Goal: Information Seeking & Learning: Learn about a topic

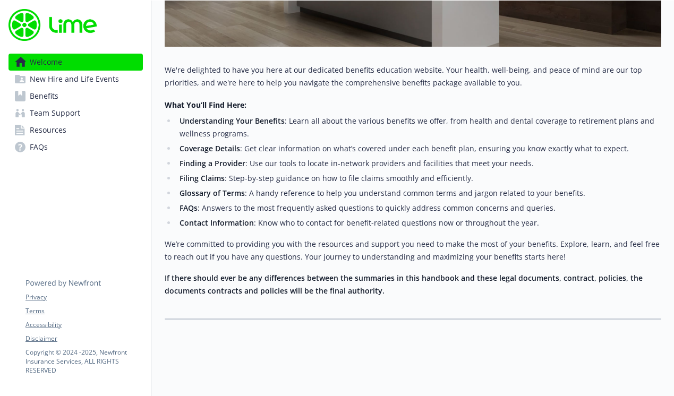
scroll to position [348, 0]
click at [98, 82] on span "New Hire and Life Events" at bounding box center [74, 79] width 89 height 17
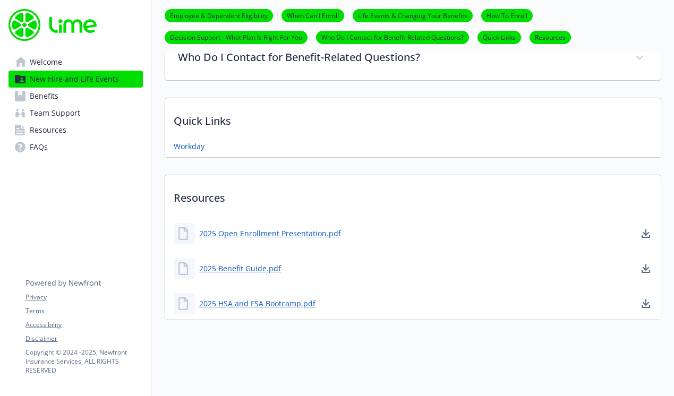
scroll to position [663, 0]
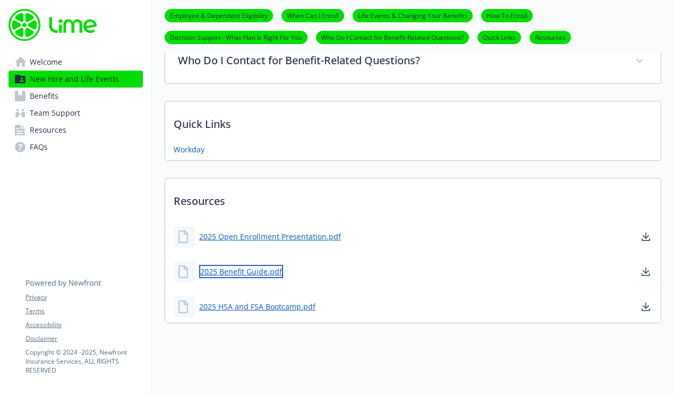
click at [235, 270] on link "2025 Benefit Guide.pdf" at bounding box center [241, 271] width 84 height 13
click at [80, 97] on link "Benefits" at bounding box center [75, 96] width 134 height 17
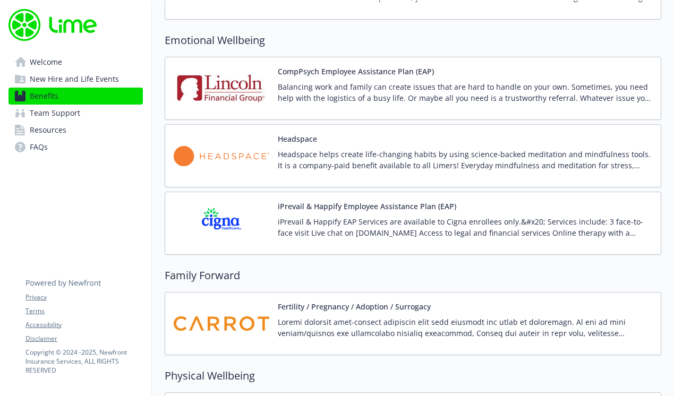
scroll to position [2381, 0]
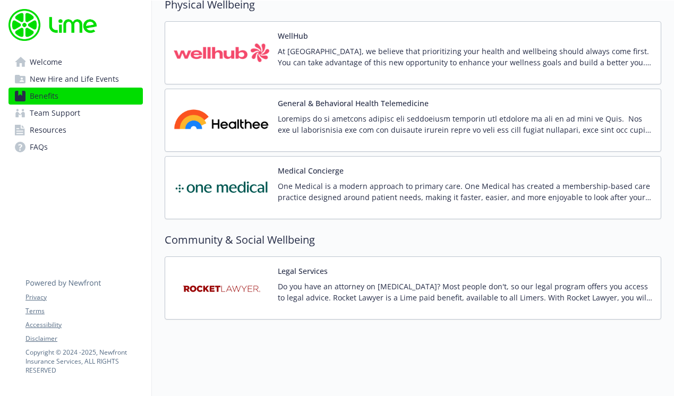
click at [92, 142] on link "FAQs" at bounding box center [75, 147] width 134 height 17
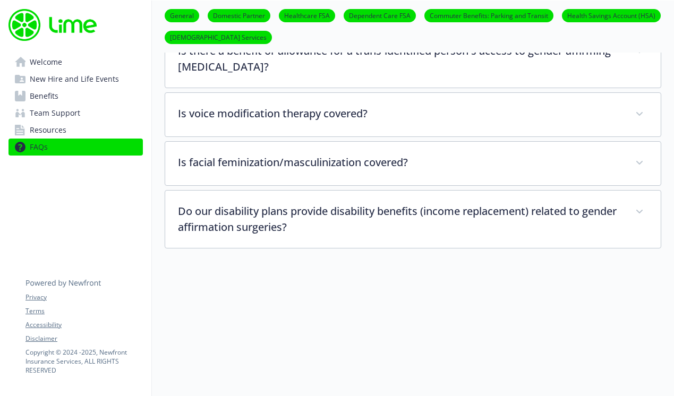
scroll to position [2416, 0]
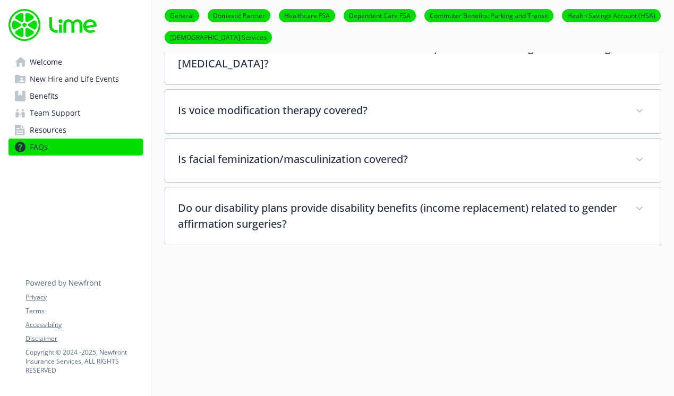
click at [52, 131] on span "Resources" at bounding box center [48, 130] width 37 height 17
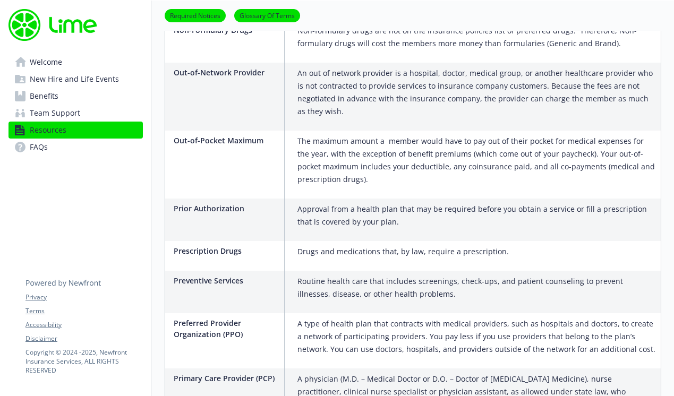
scroll to position [2021, 0]
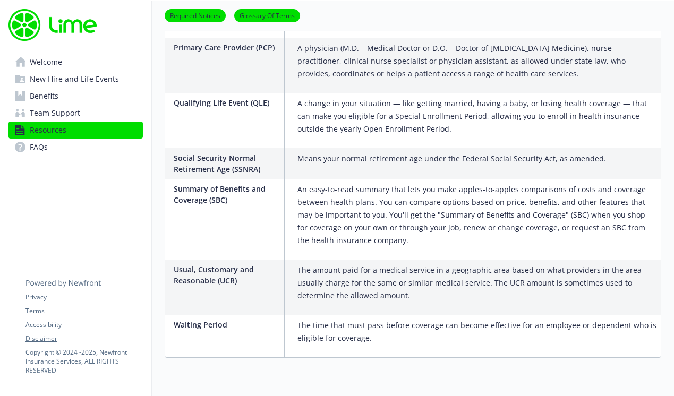
click at [55, 97] on span "Benefits" at bounding box center [44, 96] width 29 height 17
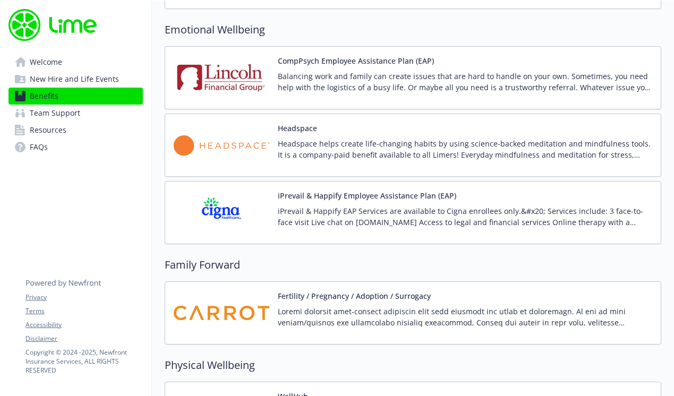
click at [63, 84] on span "New Hire and Life Events" at bounding box center [74, 79] width 89 height 17
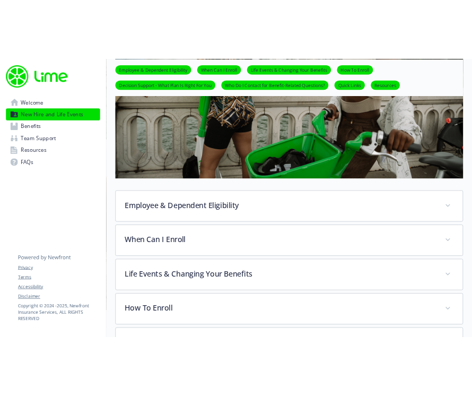
scroll to position [540, 0]
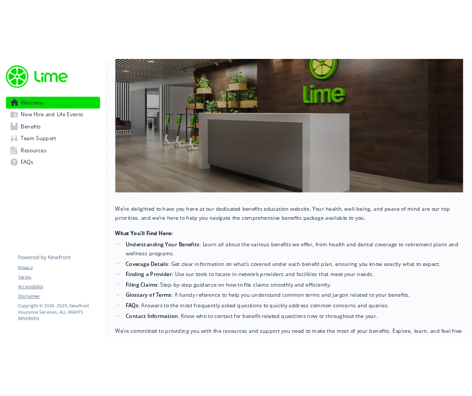
scroll to position [207, 0]
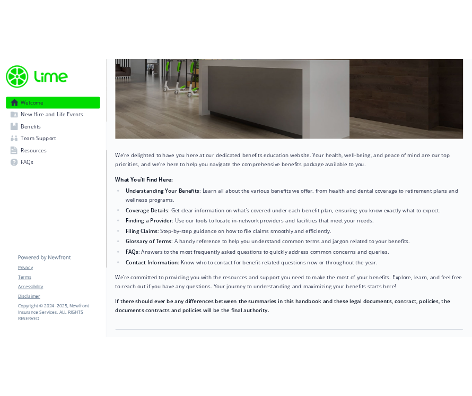
scroll to position [348, 0]
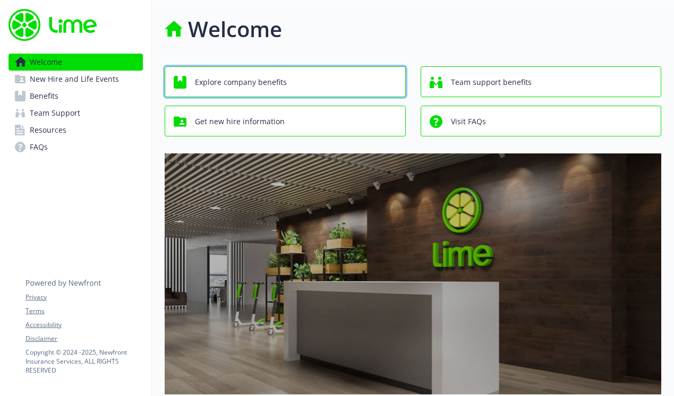
click at [285, 78] on div "Explore company benefits" at bounding box center [287, 82] width 226 height 20
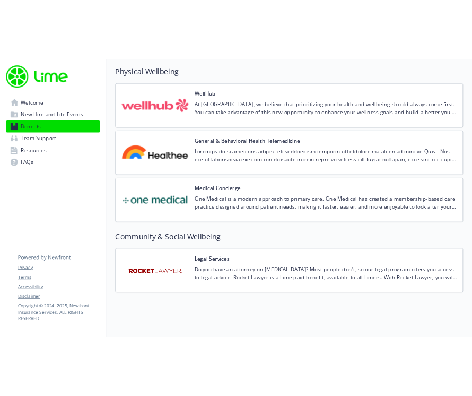
scroll to position [2381, 0]
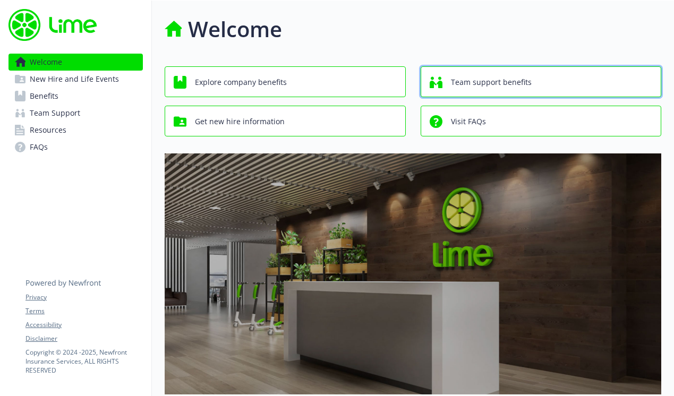
click at [519, 85] on span "Team support benefits" at bounding box center [491, 82] width 81 height 20
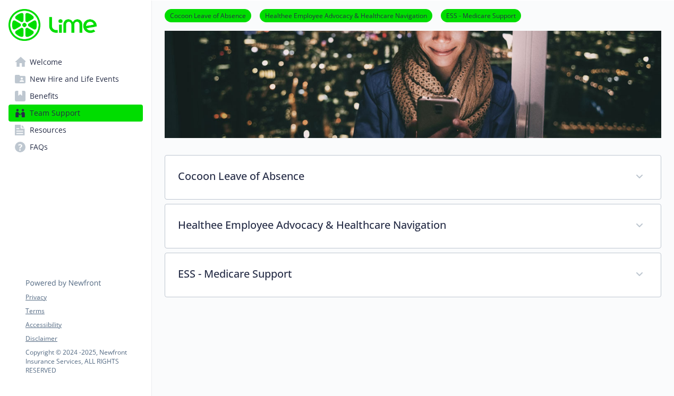
scroll to position [124, 0]
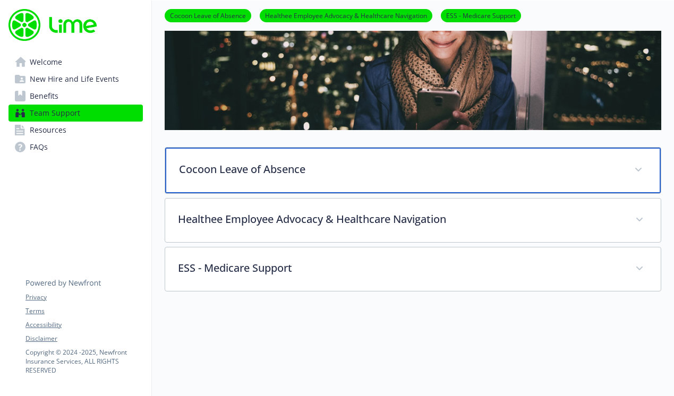
click at [438, 176] on div "Cocoon Leave of Absence" at bounding box center [412, 171] width 495 height 46
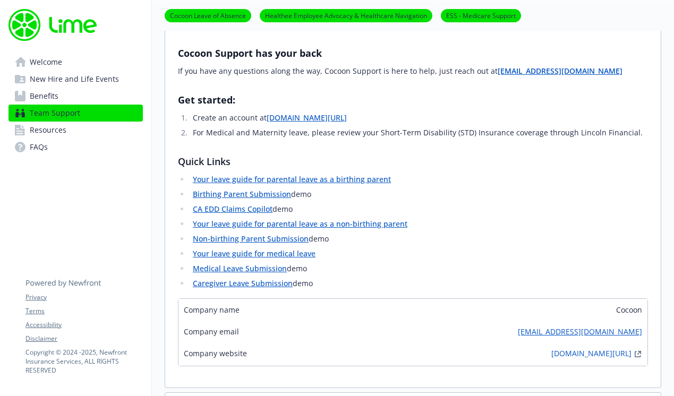
scroll to position [398, 0]
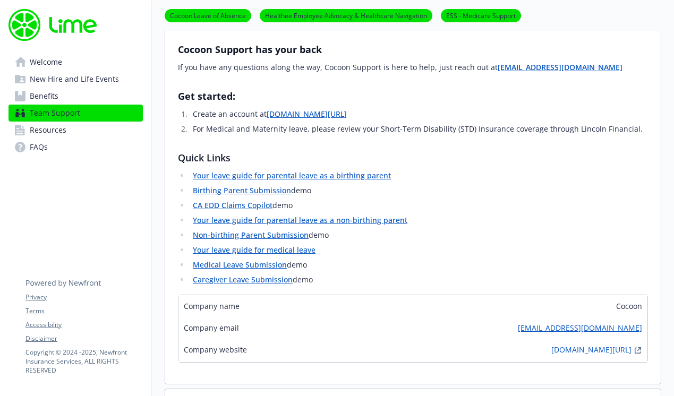
click at [357, 178] on link "Your leave guide for parental leave as a birthing parent" at bounding box center [292, 175] width 198 height 10
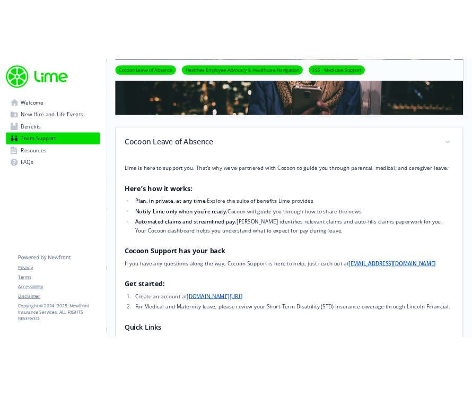
scroll to position [174, 0]
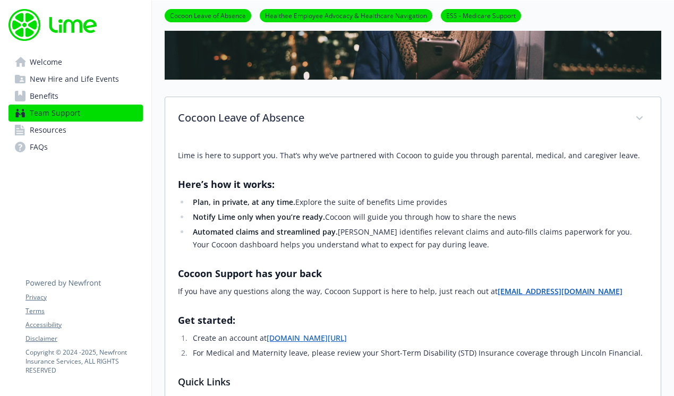
click at [300, 338] on link "[DOMAIN_NAME][URL]" at bounding box center [307, 338] width 80 height 10
